Goal: Information Seeking & Learning: Learn about a topic

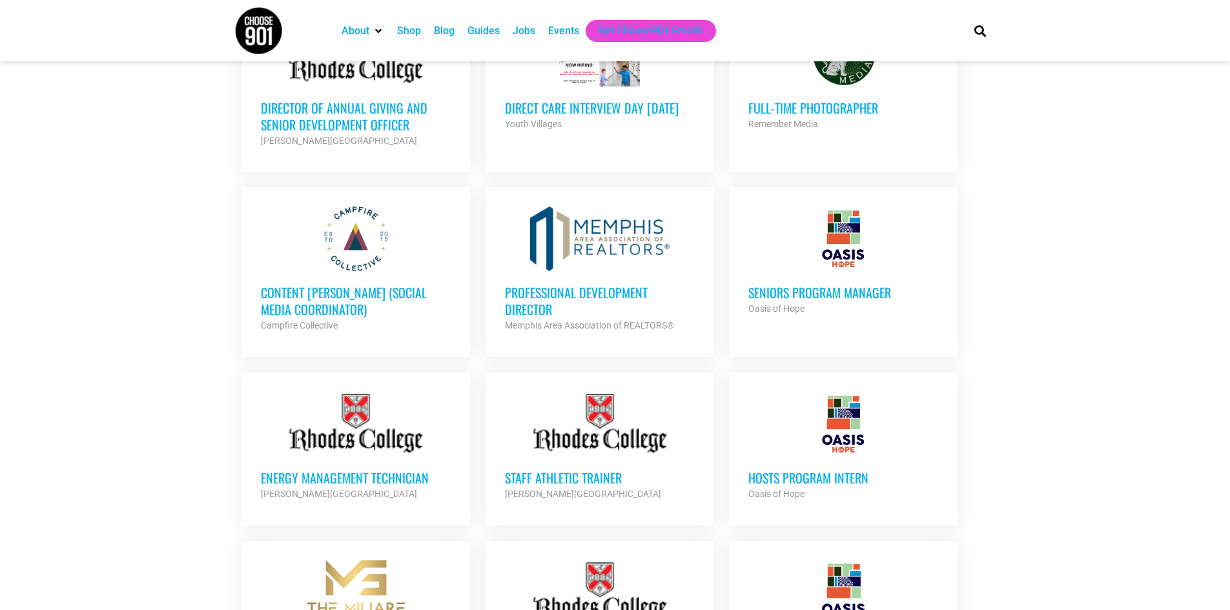
scroll to position [839, 0]
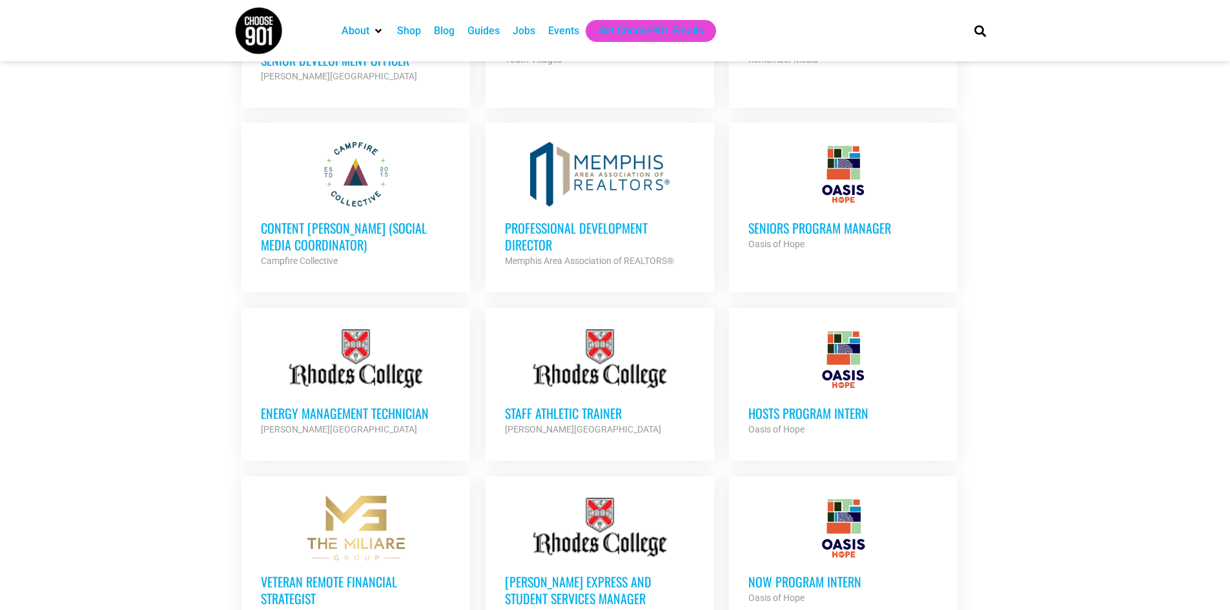
click at [768, 221] on h3 "Seniors Program Manager" at bounding box center [843, 227] width 190 height 17
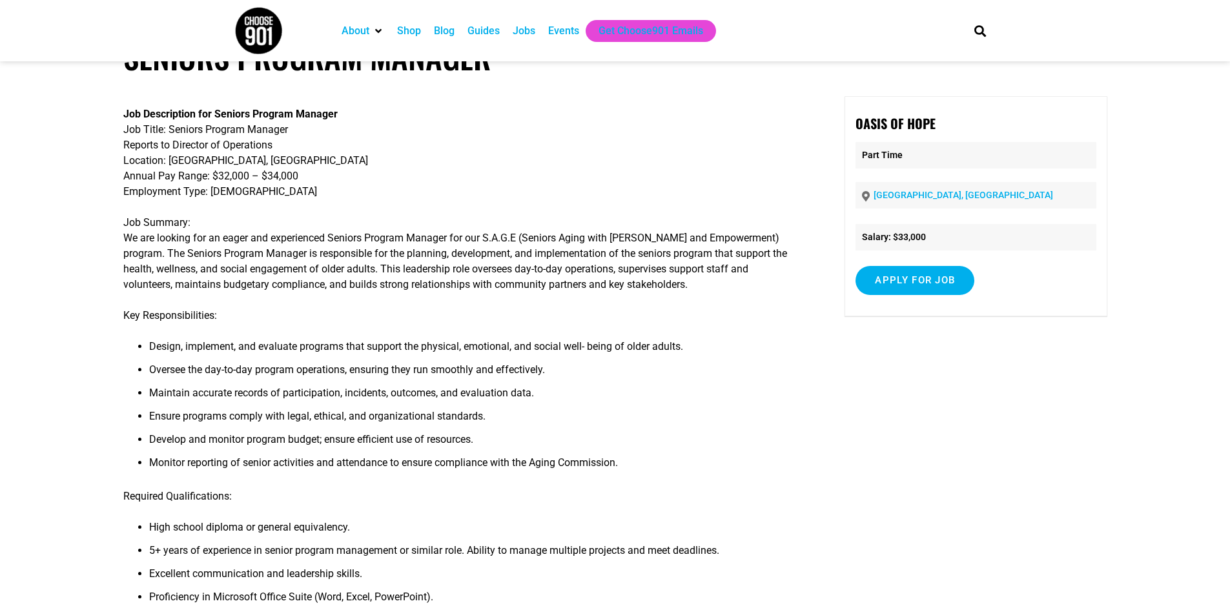
scroll to position [258, 0]
